Goal: Transaction & Acquisition: Purchase product/service

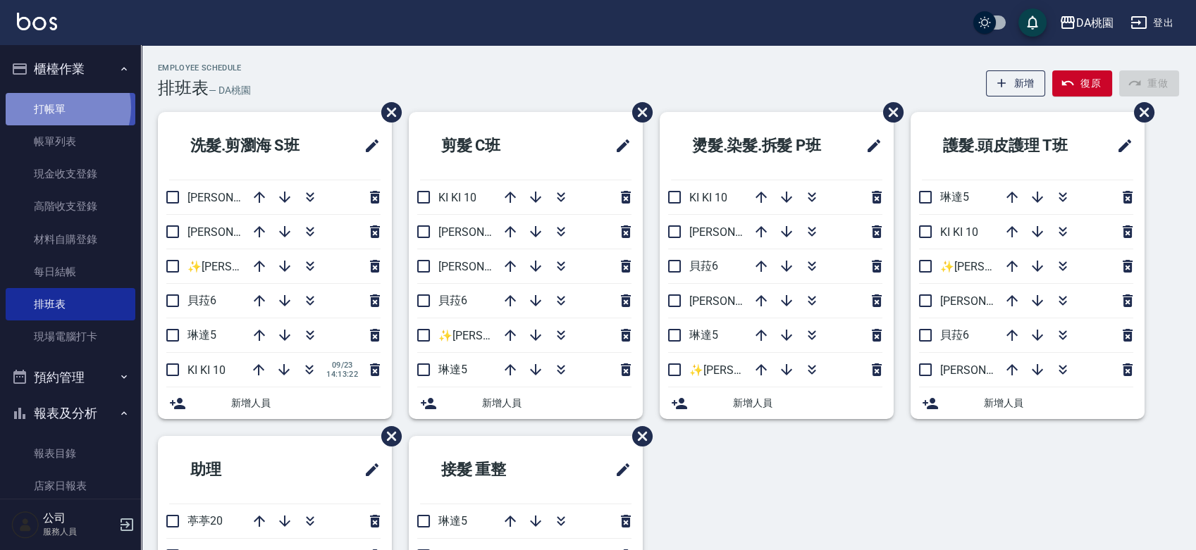
click at [61, 107] on link "打帳單" at bounding box center [71, 109] width 130 height 32
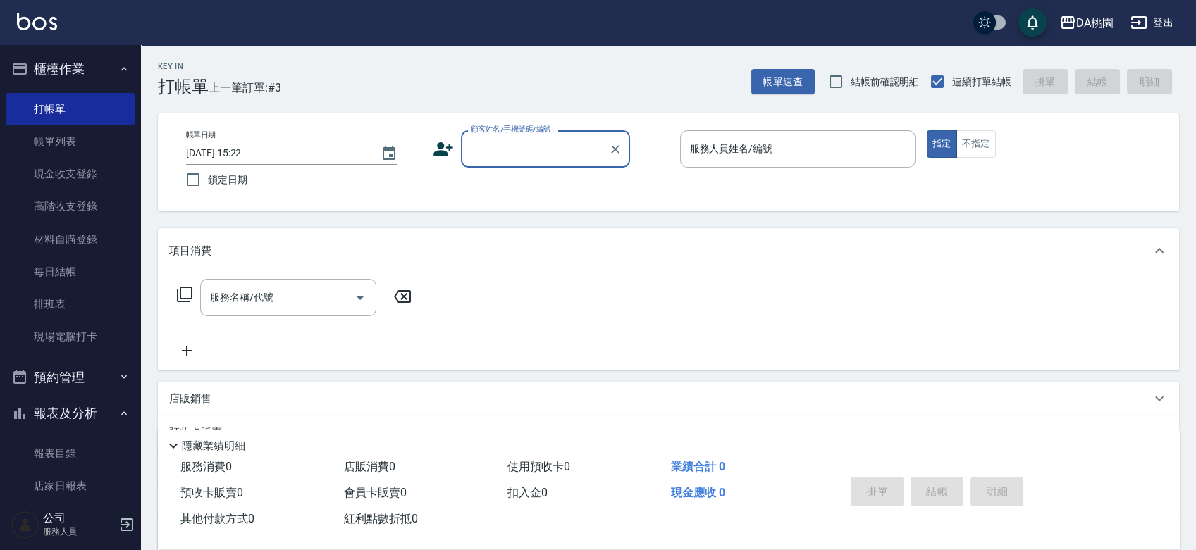
click at [485, 190] on div "帳單日期 [DATE] 15:22 鎖定日期 顧客姓名/手機號碼/編號 顧客姓名/手機號碼/編號 服務人員姓名/編號 服務人員姓名/編號 指定 不指定" at bounding box center [668, 162] width 987 height 64
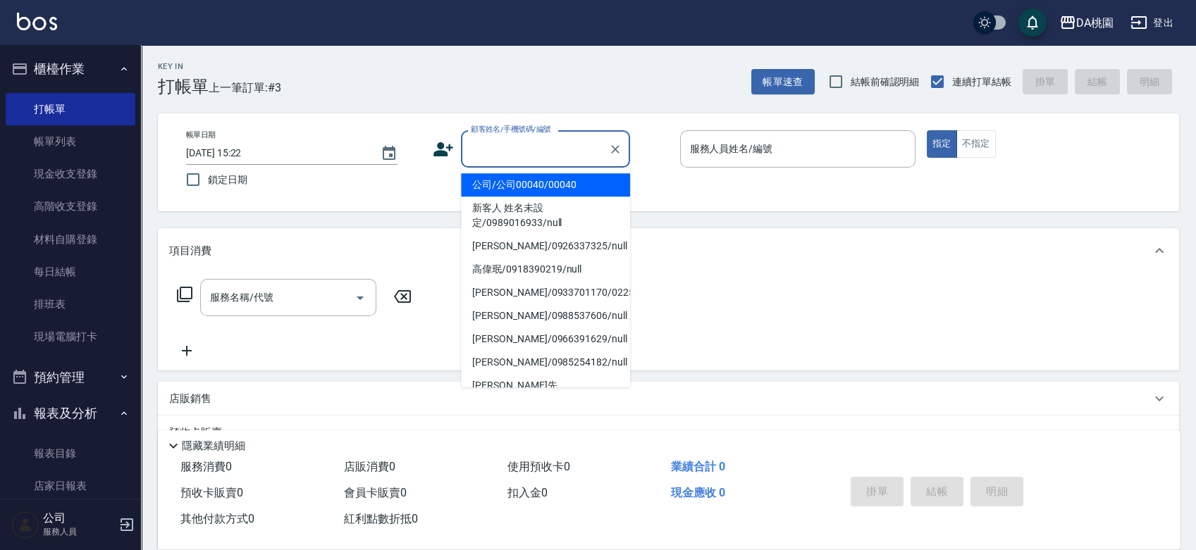
click at [545, 153] on input "顧客姓名/手機號碼/編號" at bounding box center [534, 149] width 135 height 25
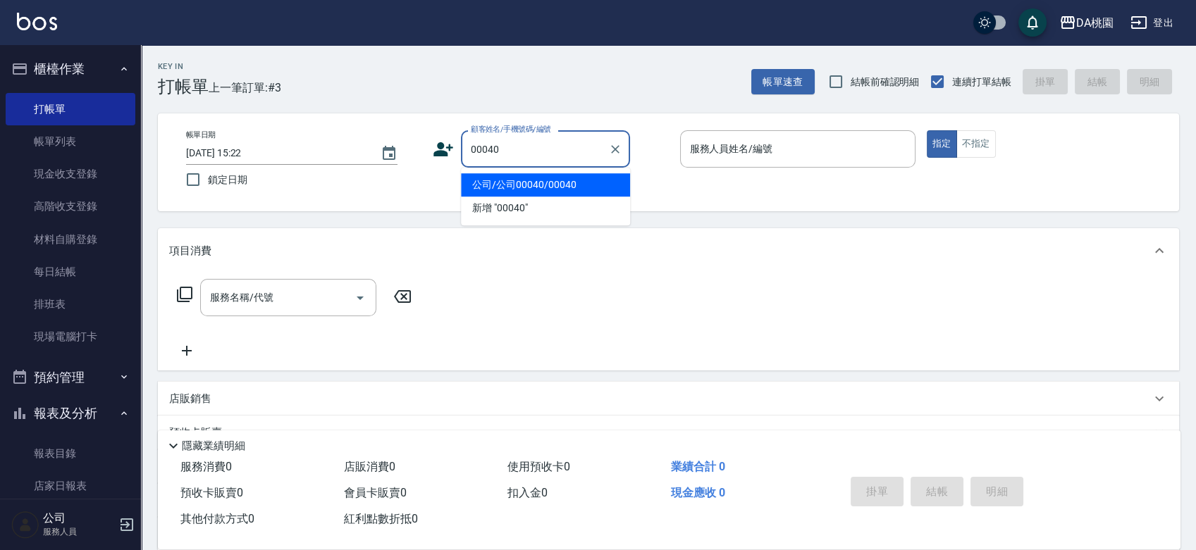
type input "公司/公司00040/00040"
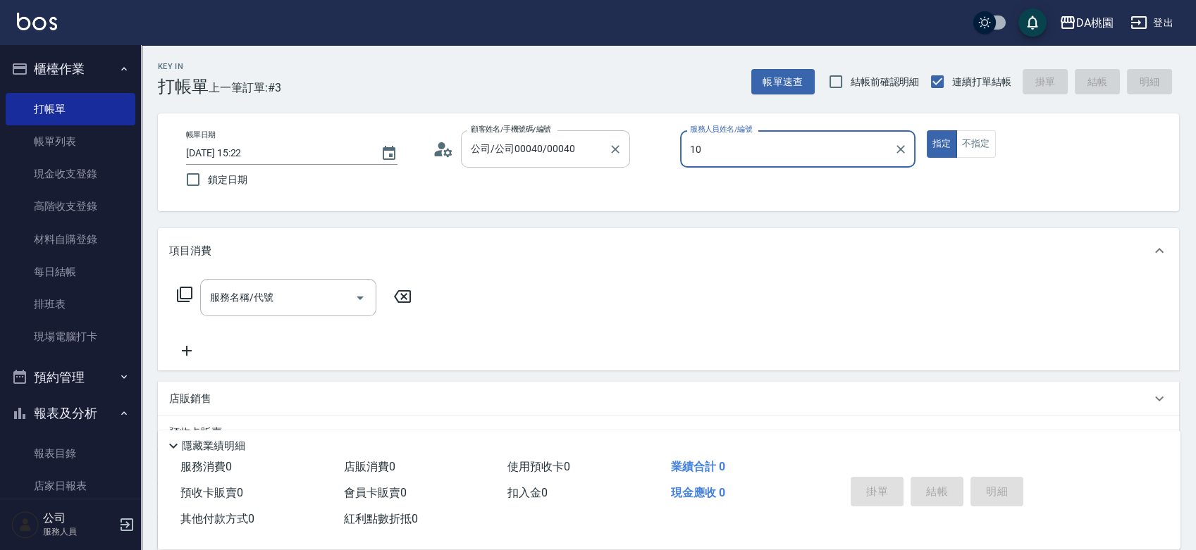
type input "KI KI -10"
type button "true"
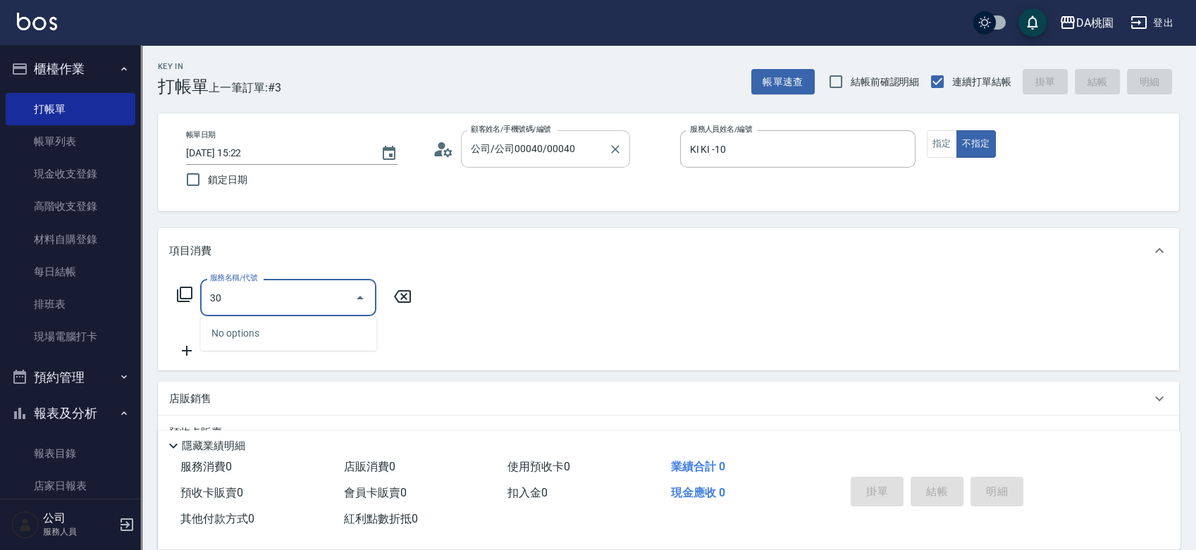
type input "300"
type input "10"
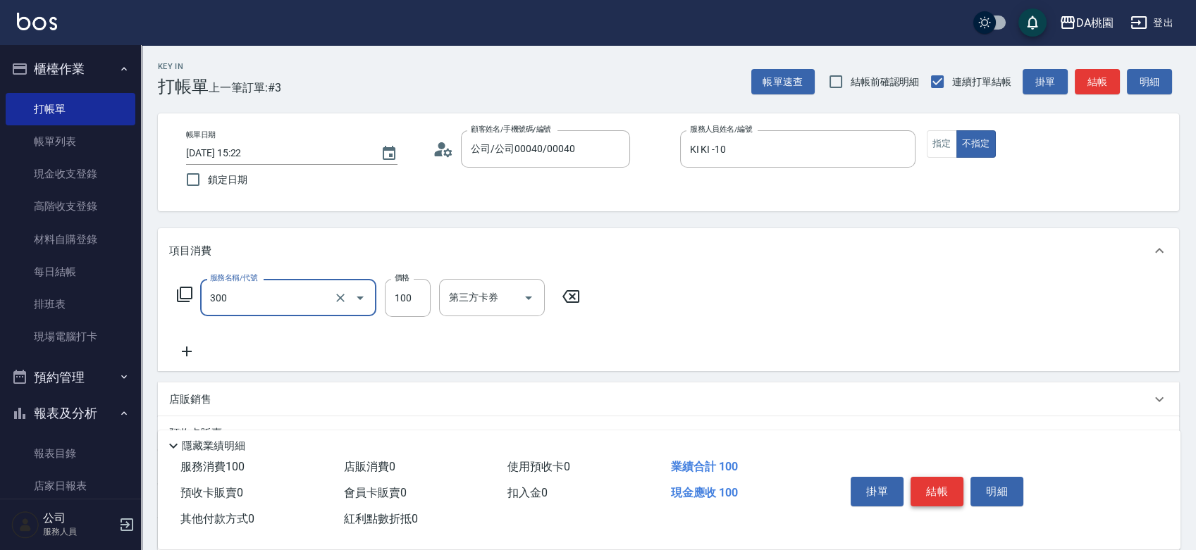
type input "剪瀏海(300)"
click at [941, 489] on button "結帳" at bounding box center [936, 492] width 53 height 30
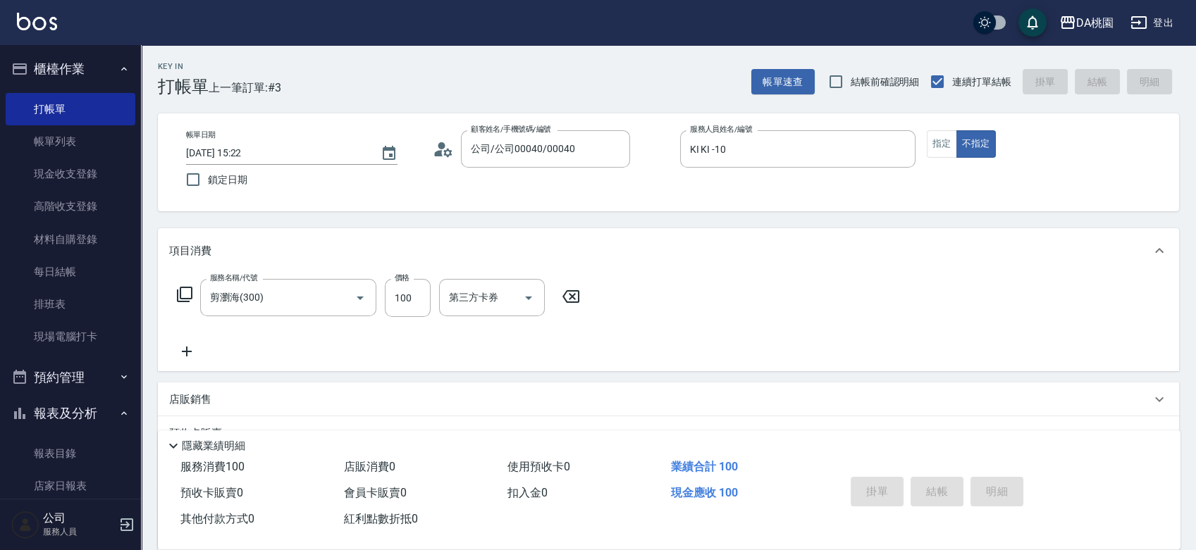
type input "0"
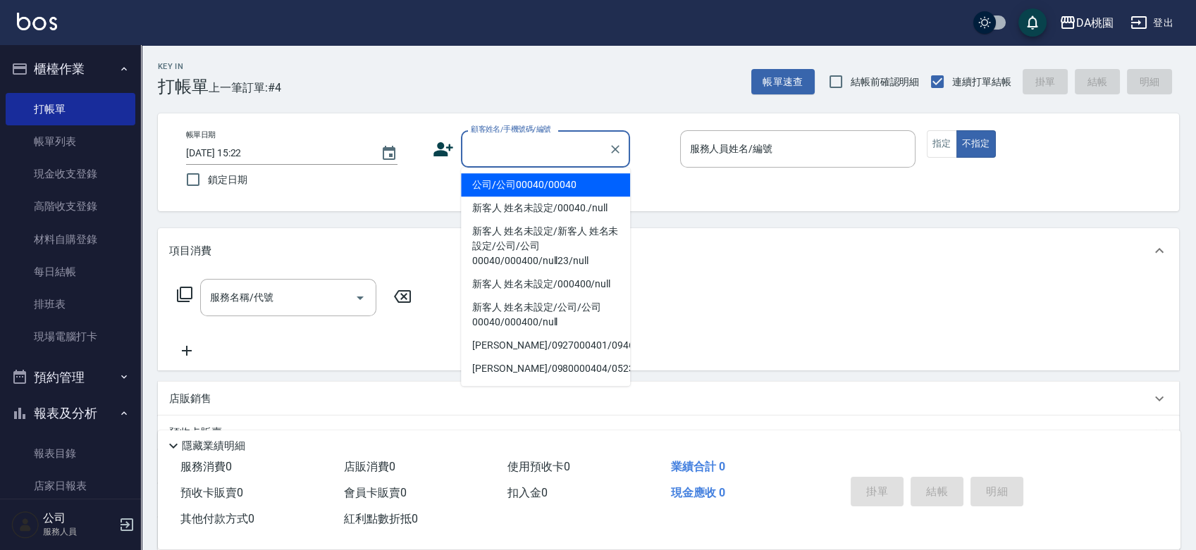
click at [497, 147] on input "顧客姓名/手機號碼/編號" at bounding box center [534, 149] width 135 height 25
type input "公司/公司00040/00040"
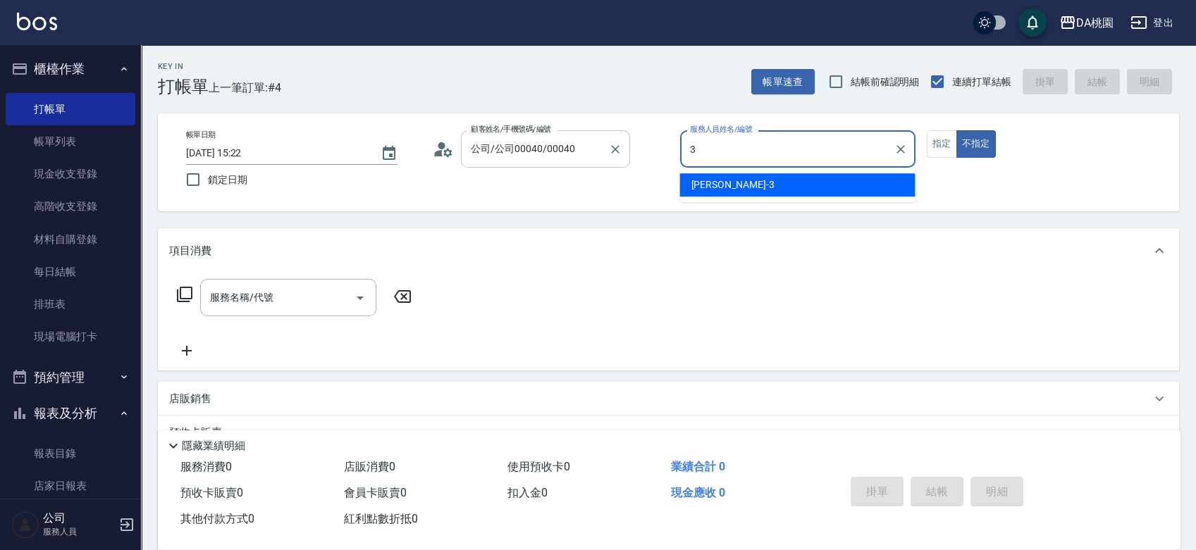
type input "愛莉絲-3"
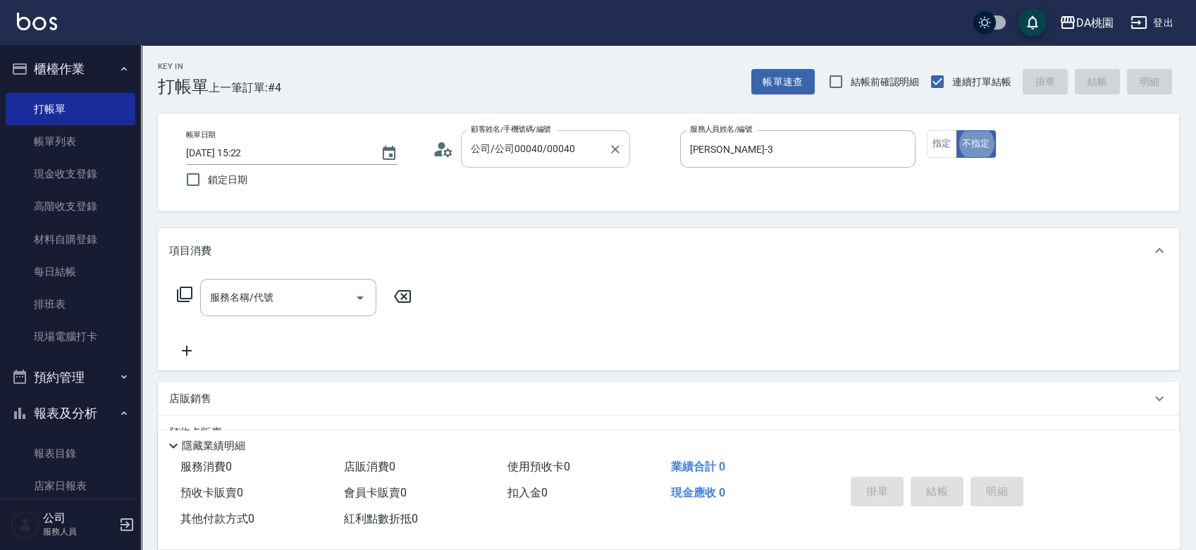
type button "false"
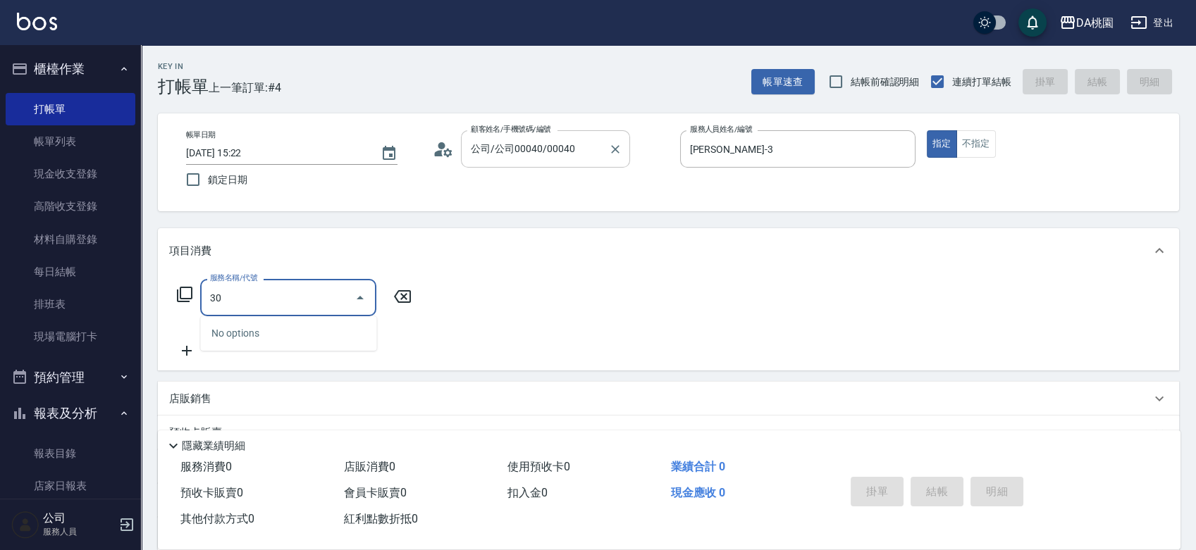
type input "303"
type input "30"
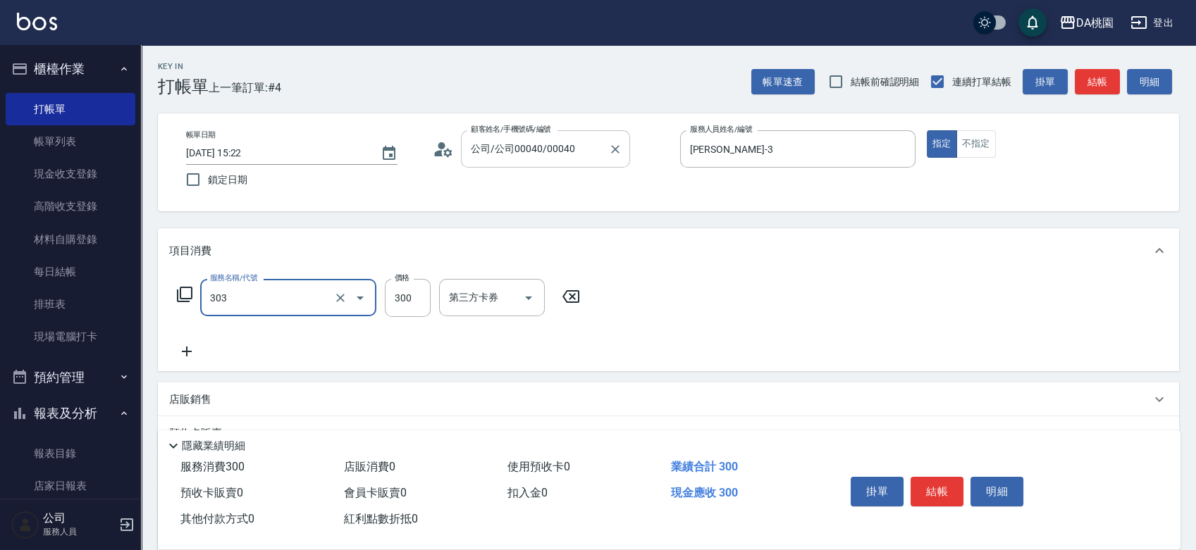
type input "A級剪髮(303)"
type input "0"
type input "350"
type input "30"
type input "350"
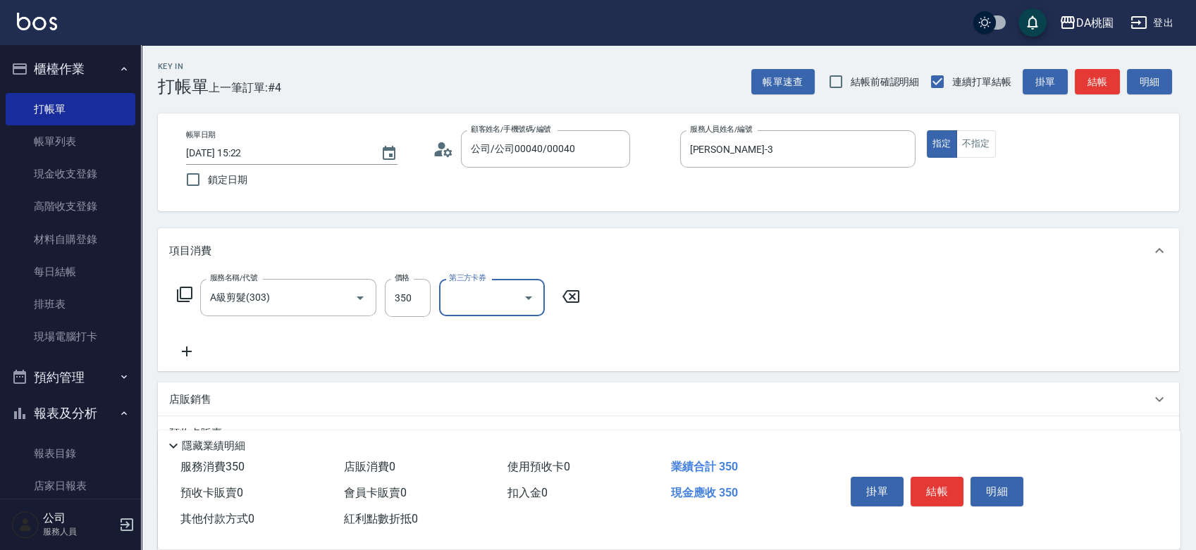
click at [938, 487] on button "結帳" at bounding box center [936, 492] width 53 height 30
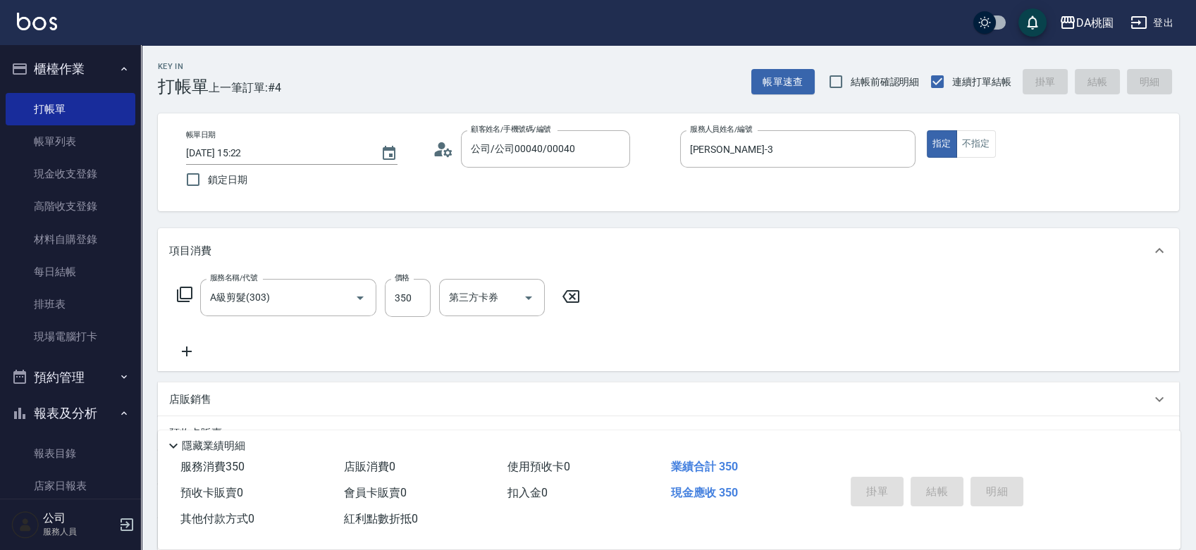
type input "0"
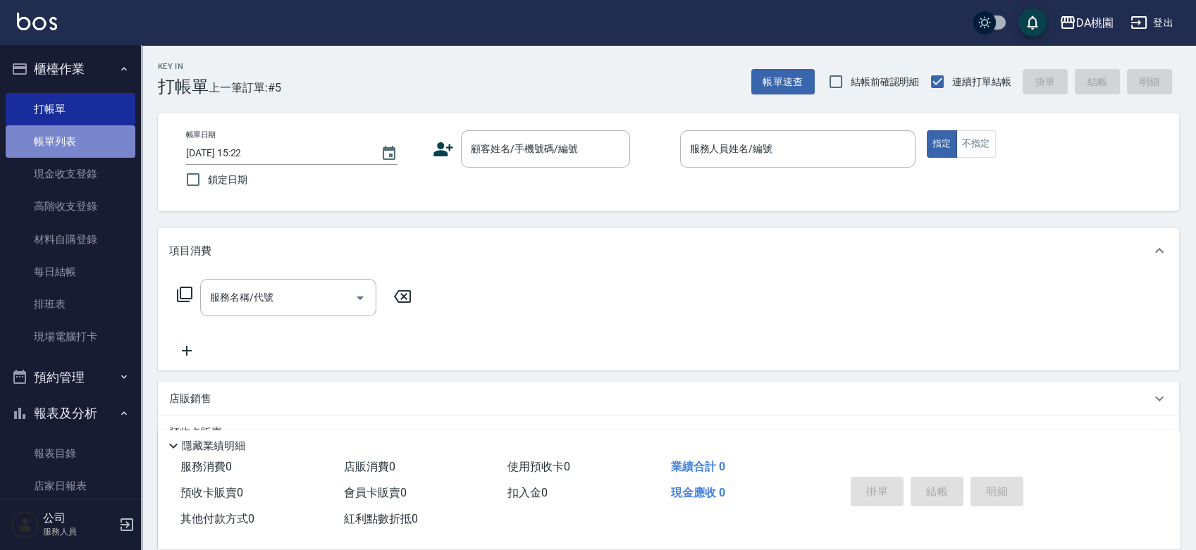
click at [76, 146] on link "帳單列表" at bounding box center [71, 141] width 130 height 32
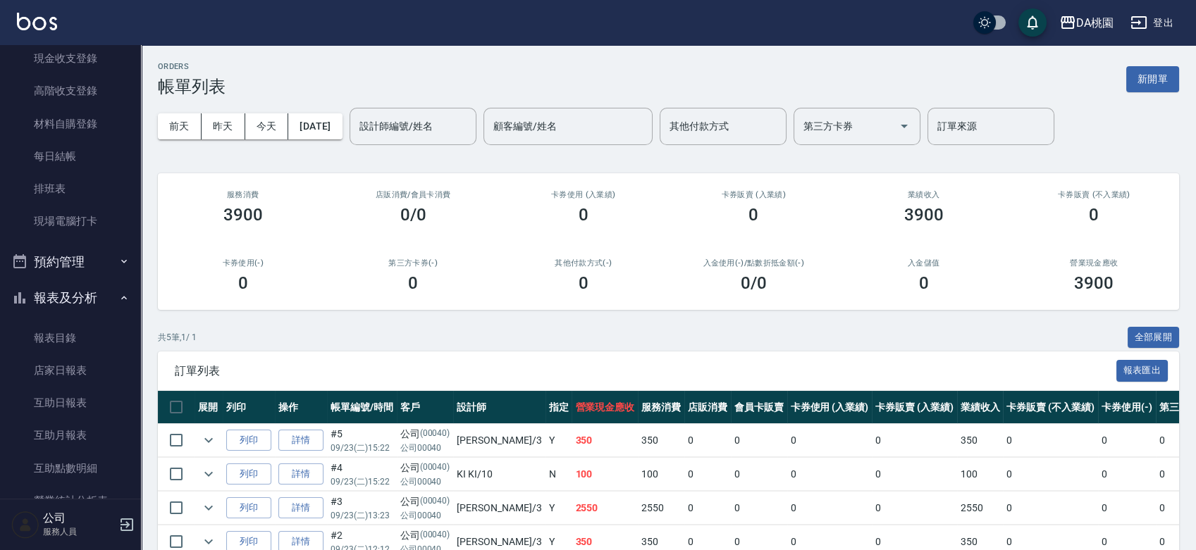
scroll to position [156, 0]
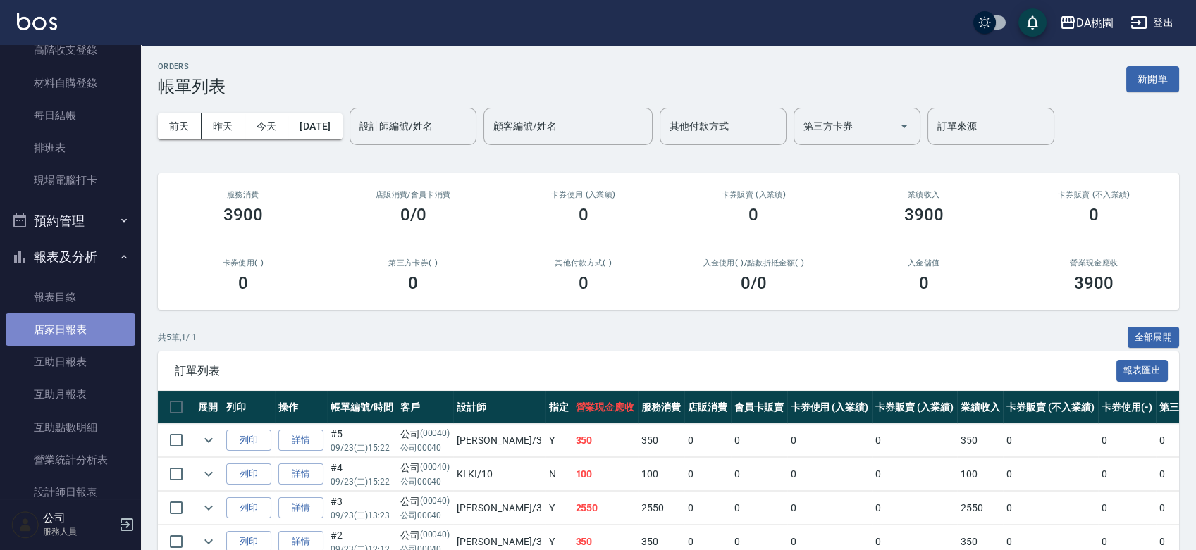
click at [83, 329] on link "店家日報表" at bounding box center [71, 330] width 130 height 32
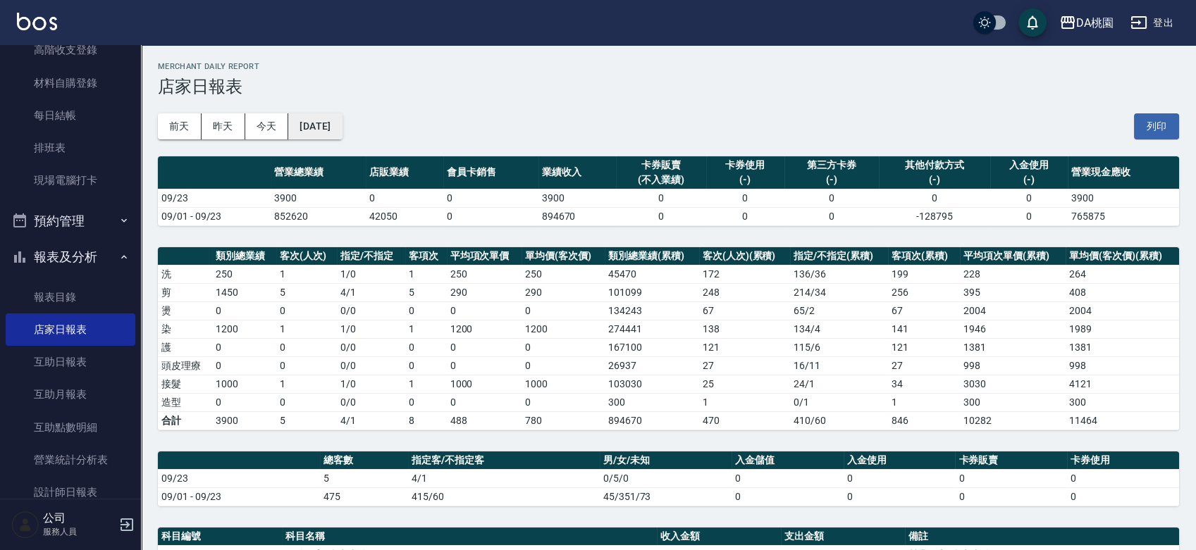
click at [329, 127] on button "2025/09/23" at bounding box center [315, 126] width 54 height 26
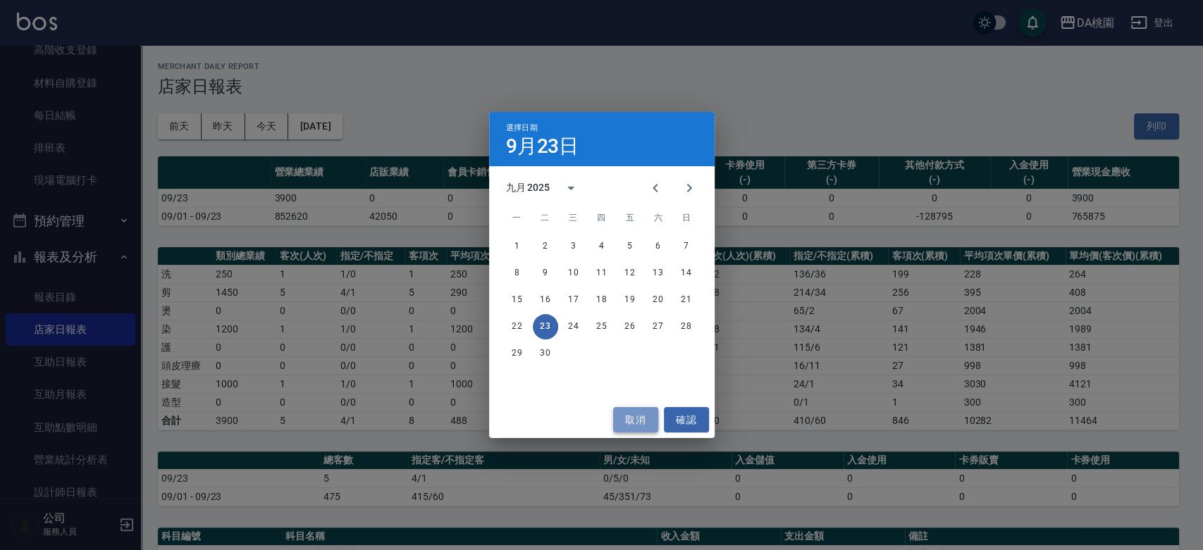
click at [627, 416] on button "取消" at bounding box center [635, 420] width 45 height 26
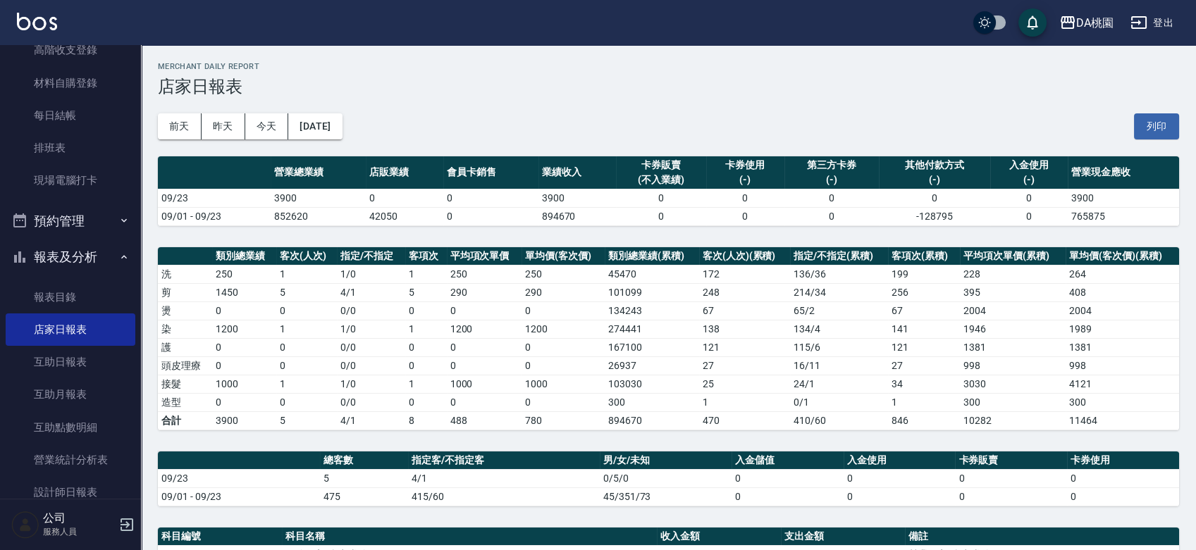
click at [680, 94] on h3 "店家日報表" at bounding box center [668, 87] width 1021 height 20
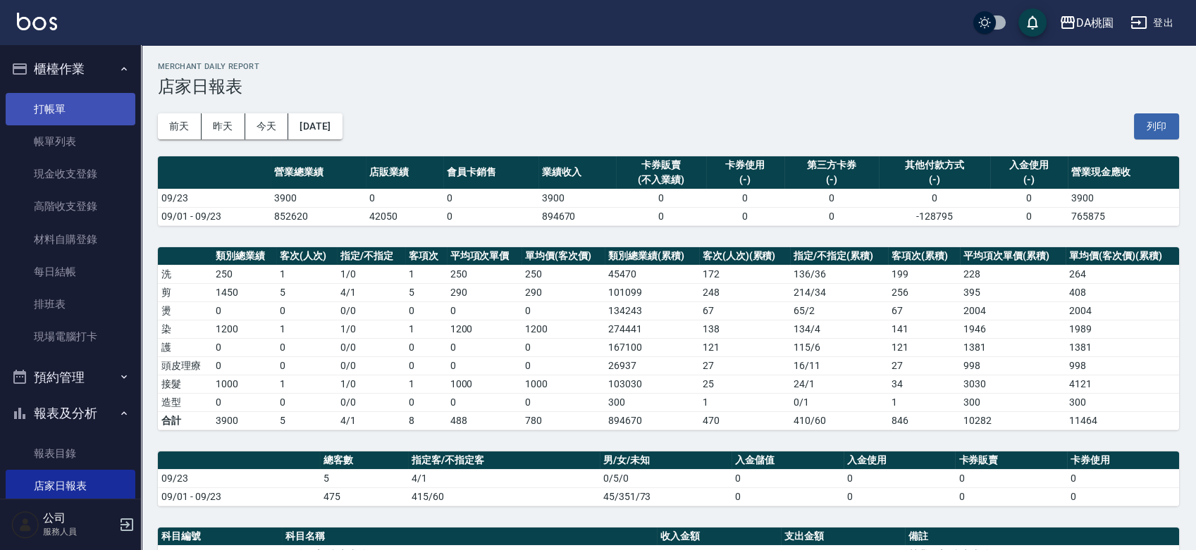
click at [77, 104] on link "打帳單" at bounding box center [71, 109] width 130 height 32
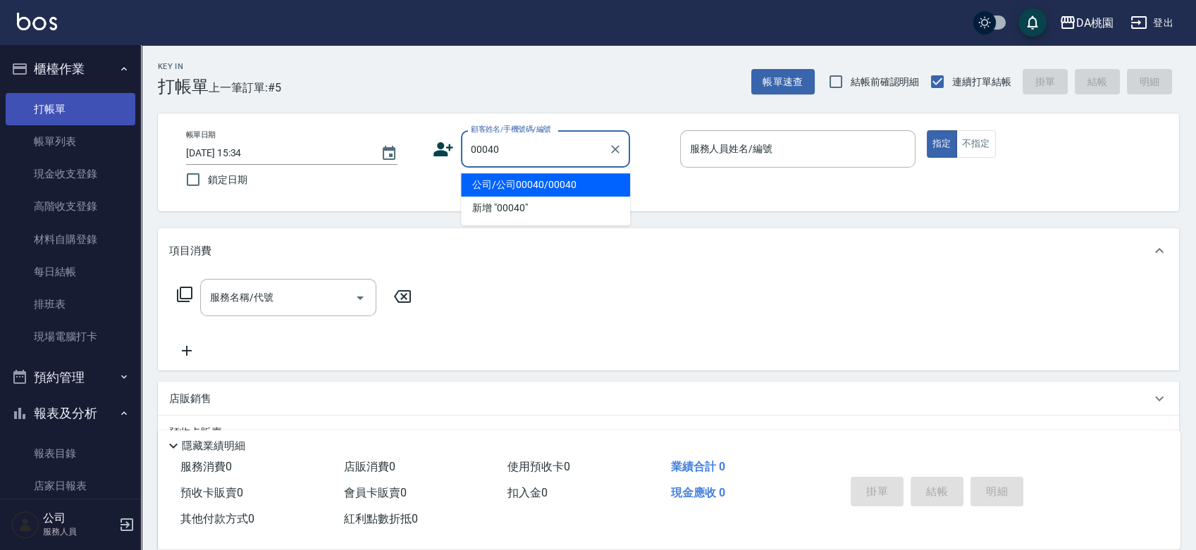
type input "公司/公司00040/00040"
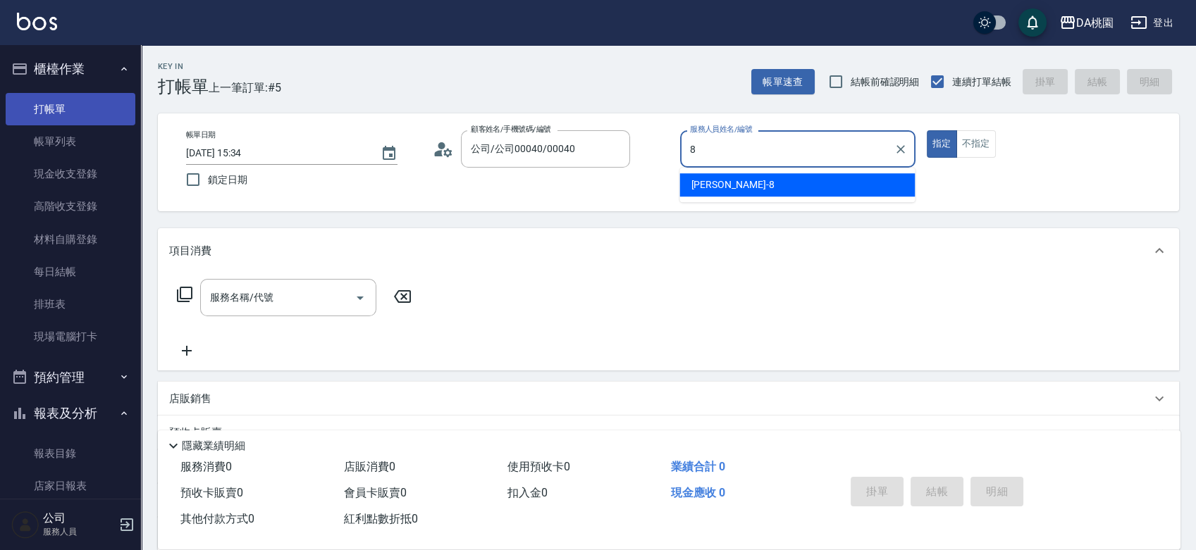
type input "桑妮-8"
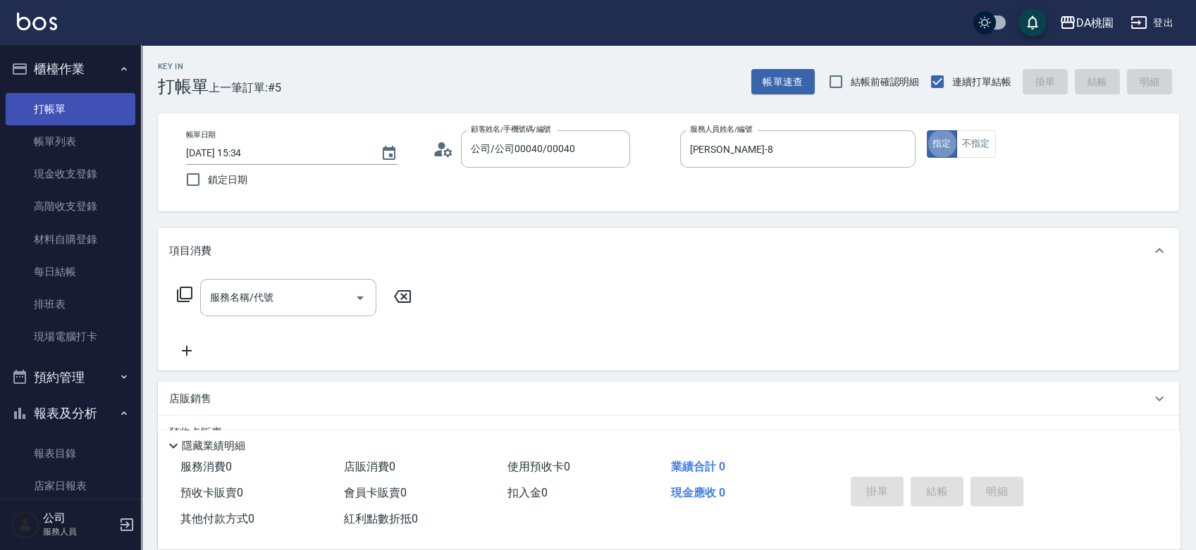
type button "true"
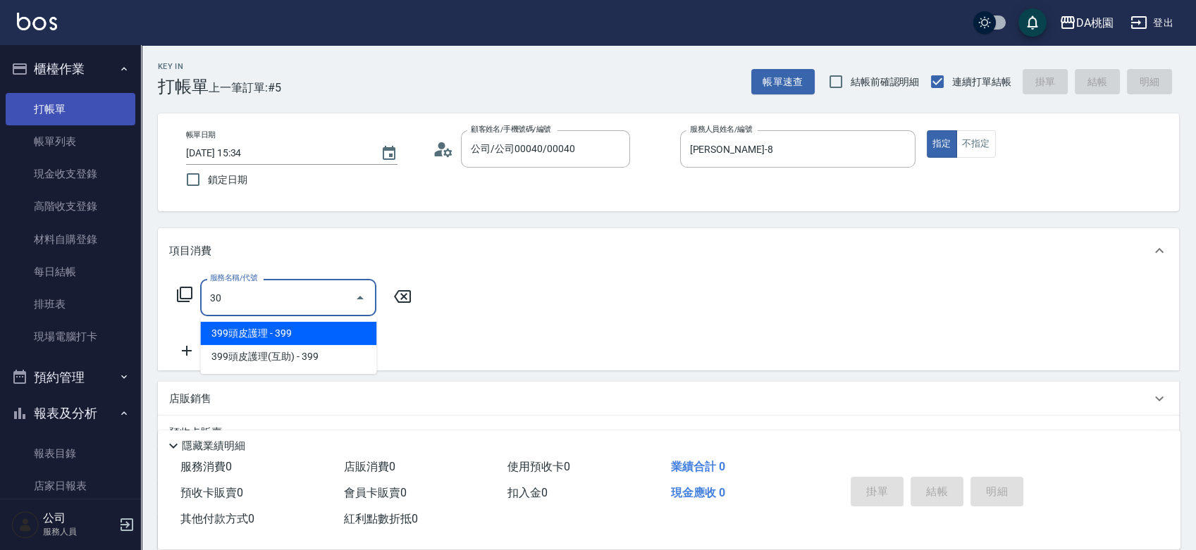
type input "303"
type input "30"
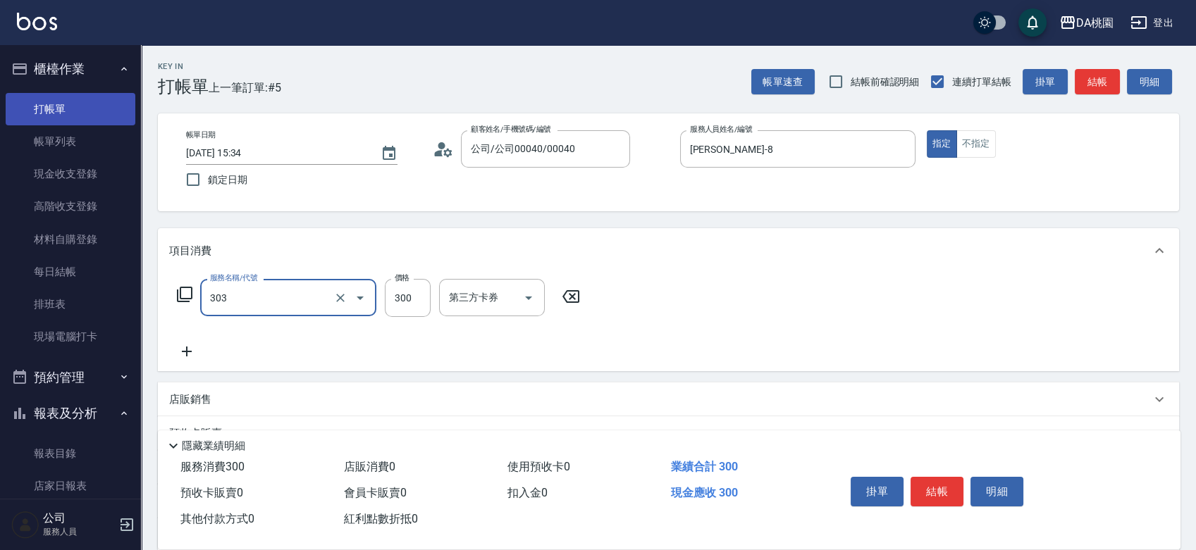
type input "A級剪髮(303)"
type input "0"
type input "350"
type input "30"
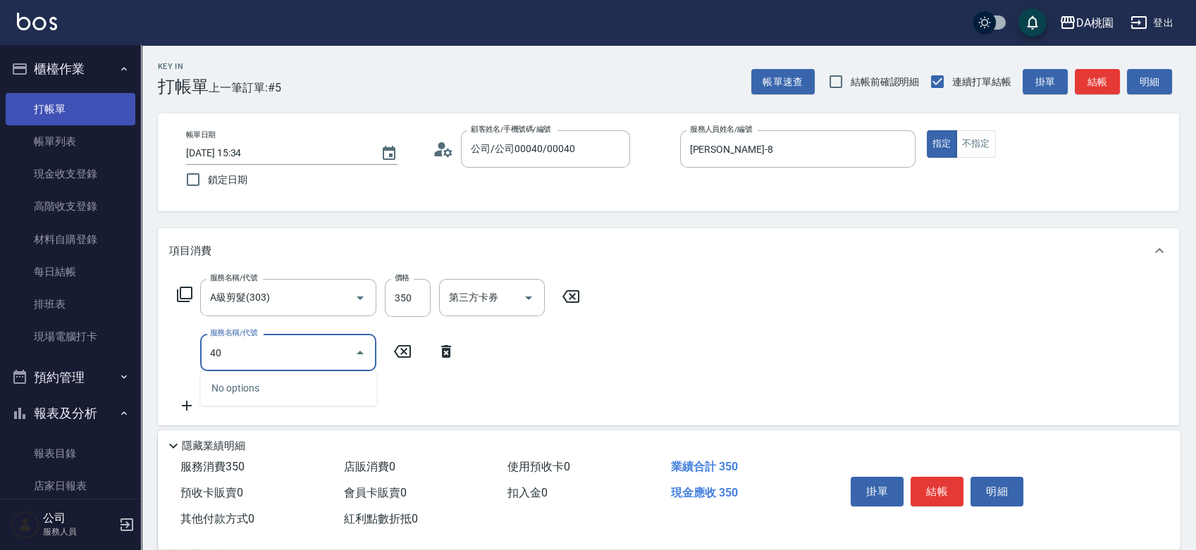
type input "400"
type input "180"
type input "染髮(400)"
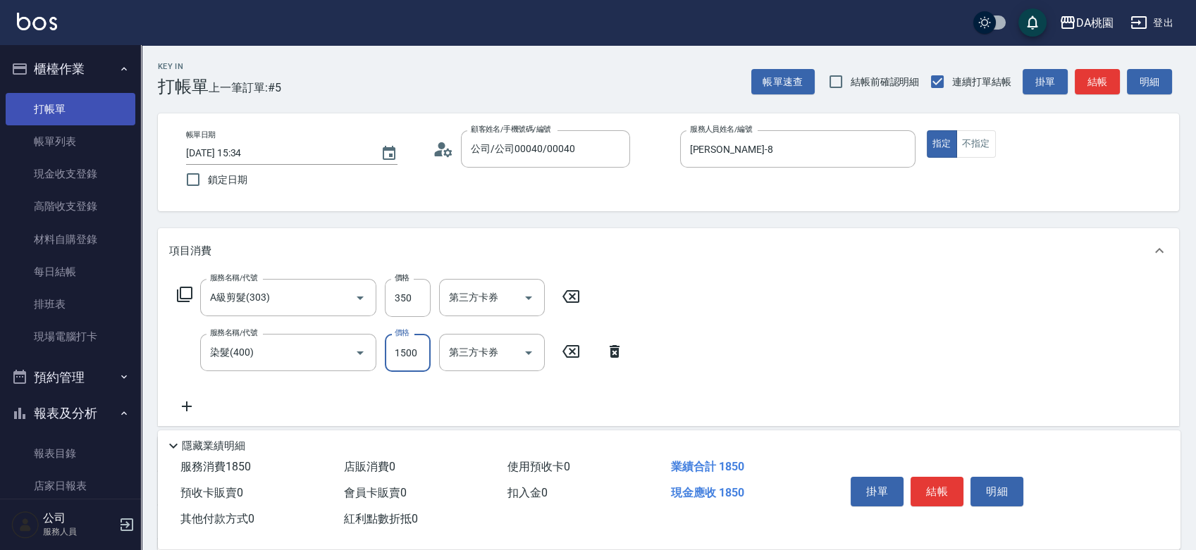
type input "1"
type input "30"
type input "120"
type input "40"
type input "1200"
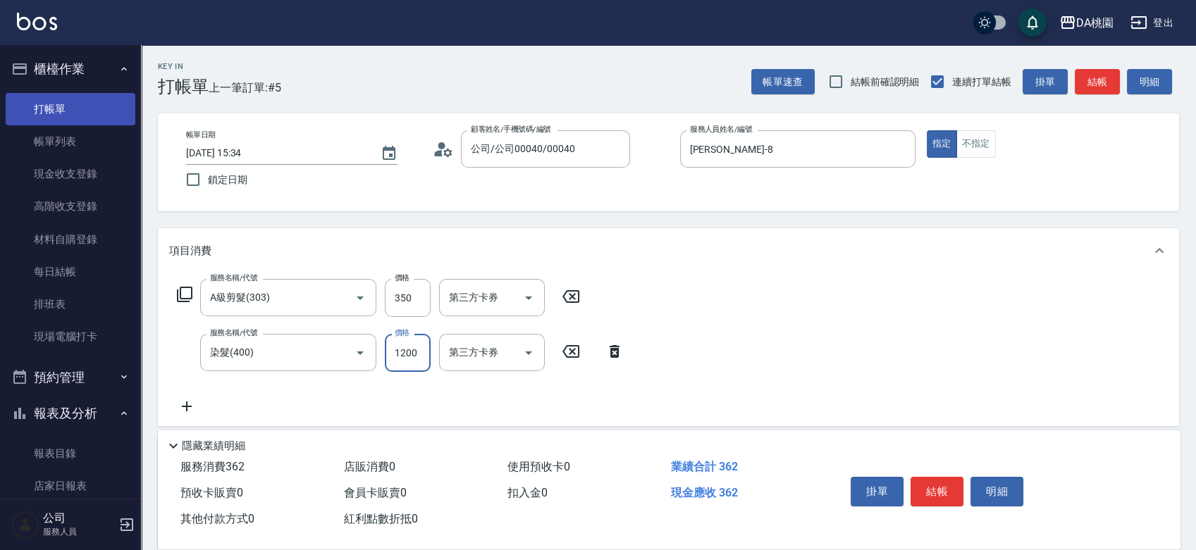
type input "150"
type input "1200"
click at [939, 489] on button "結帳" at bounding box center [936, 492] width 53 height 30
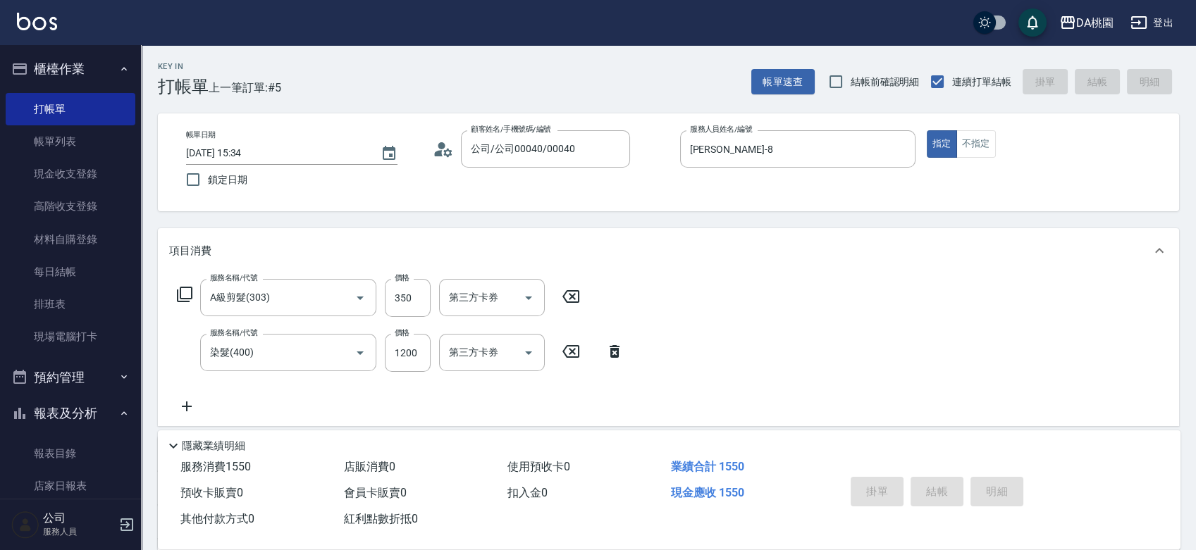
type input "2025/09/23 15:39"
type input "0"
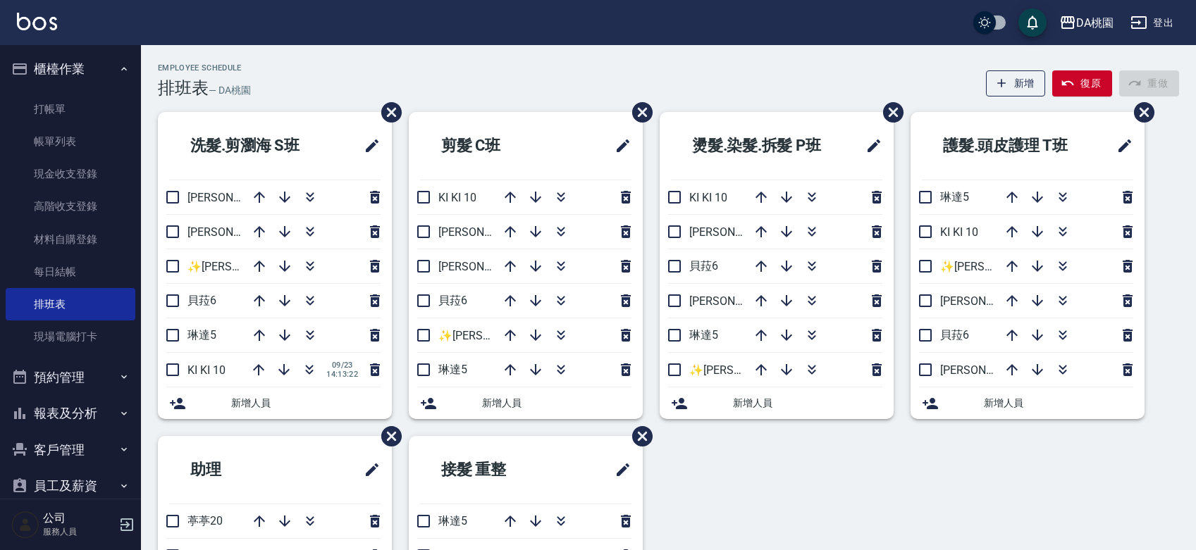
scroll to position [78, 0]
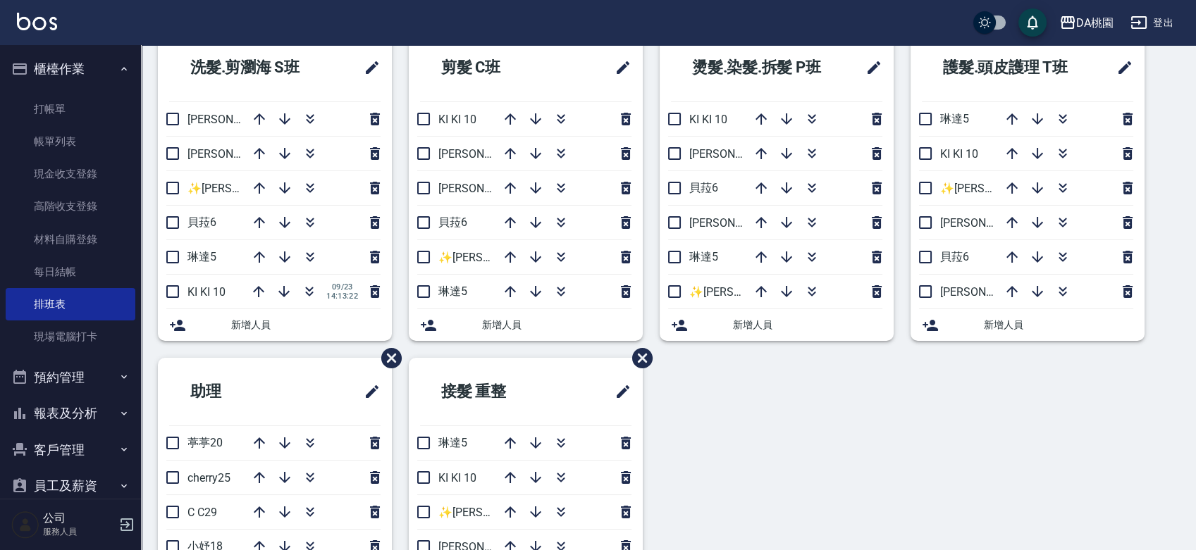
click at [739, 416] on div "洗髮.剪瀏海 S[PERSON_NAME]3 [PERSON_NAME]8 ✨[PERSON_NAME][PERSON_NAME] ✨16 [PERSON_N…" at bounding box center [660, 358] width 1038 height 648
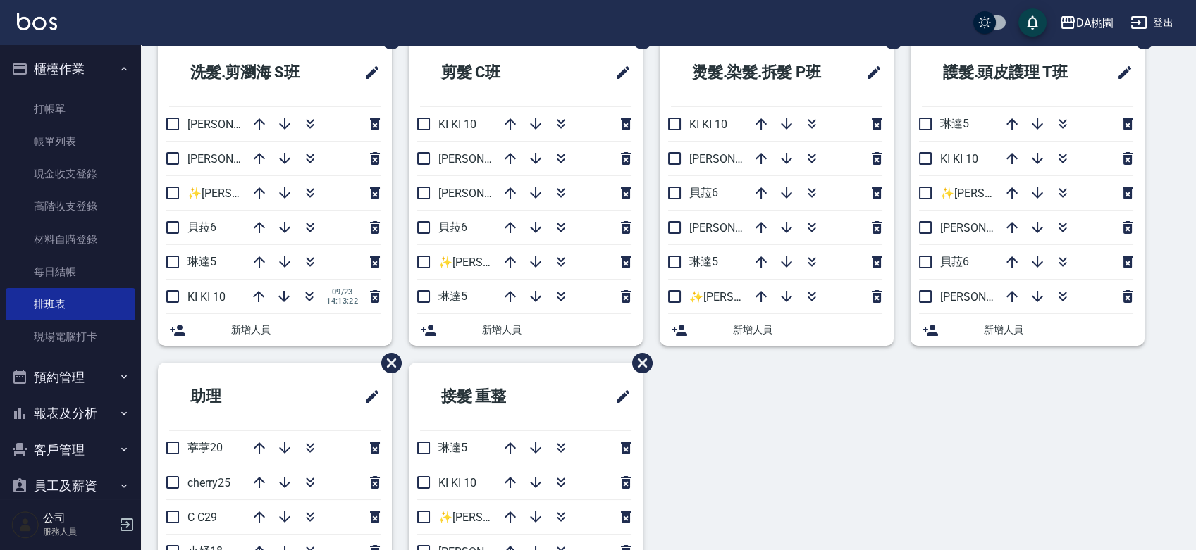
scroll to position [0, 0]
